Goal: Task Accomplishment & Management: Use online tool/utility

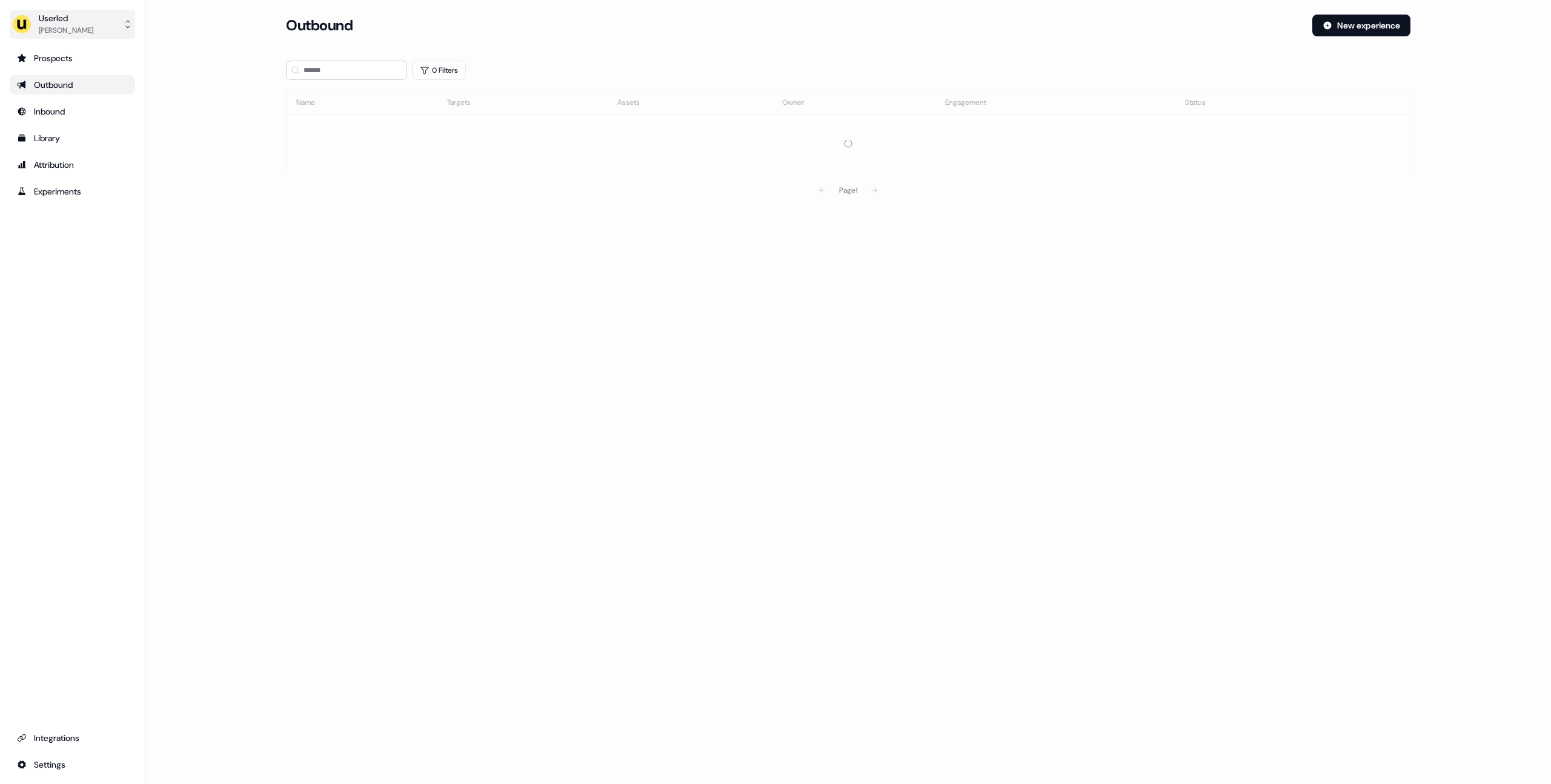
click at [55, 22] on div "Userled" at bounding box center [66, 18] width 55 height 12
click at [84, 57] on div "Impersonate (Admin)" at bounding box center [71, 57] width 115 height 22
click at [330, 90] on div "Select org" at bounding box center [337, 85] width 91 height 12
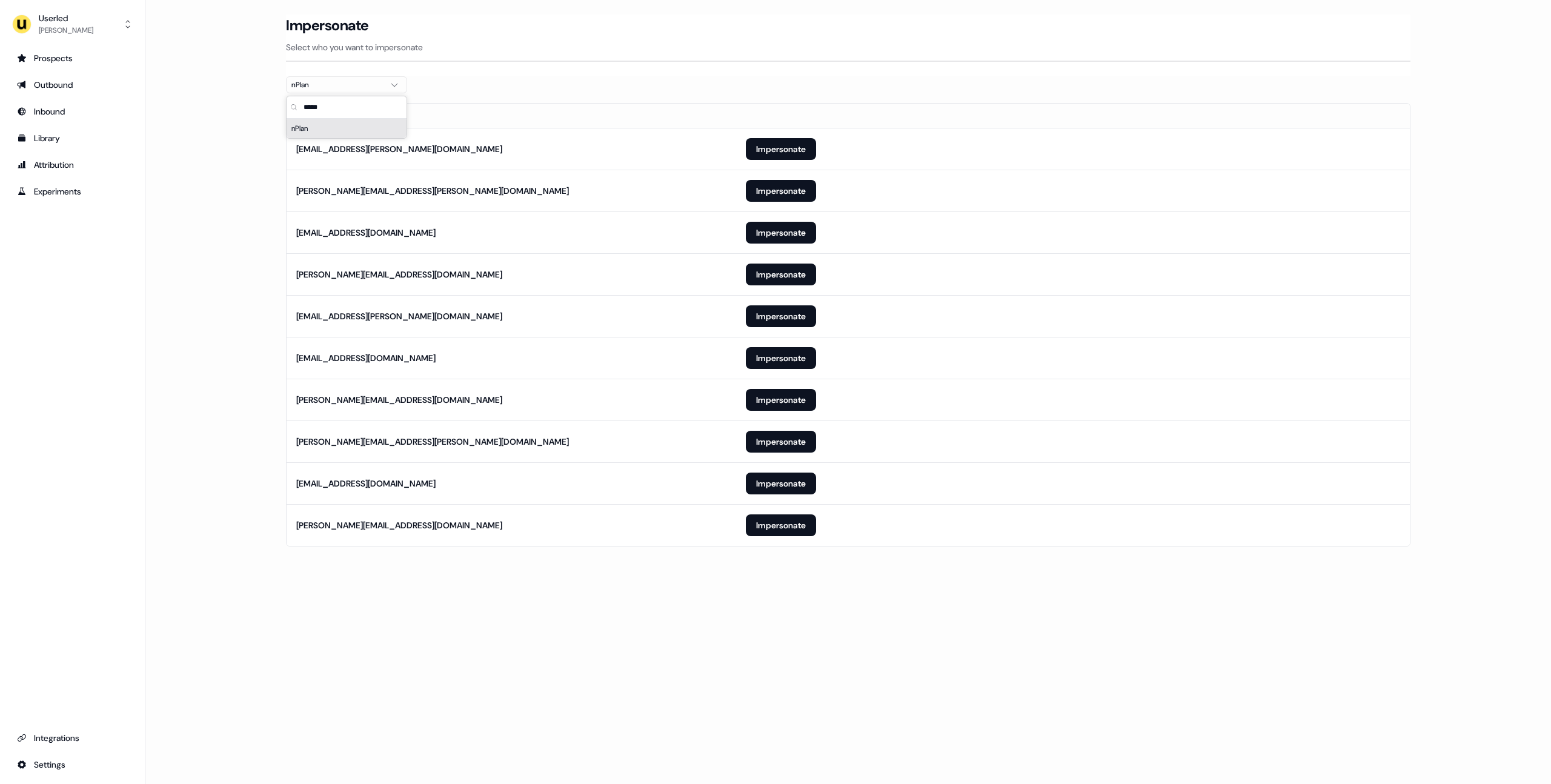
type input "*****"
drag, startPoint x: 245, startPoint y: 204, endPoint x: 455, endPoint y: 457, distance: 328.8
click at [246, 210] on main "Loading... Impersonate Select who you want to impersonate nPlan Email [PERSON_N…" at bounding box center [847, 297] width 1405 height 566
click at [785, 533] on button "Impersonate" at bounding box center [780, 525] width 70 height 22
